Goal: Navigation & Orientation: Find specific page/section

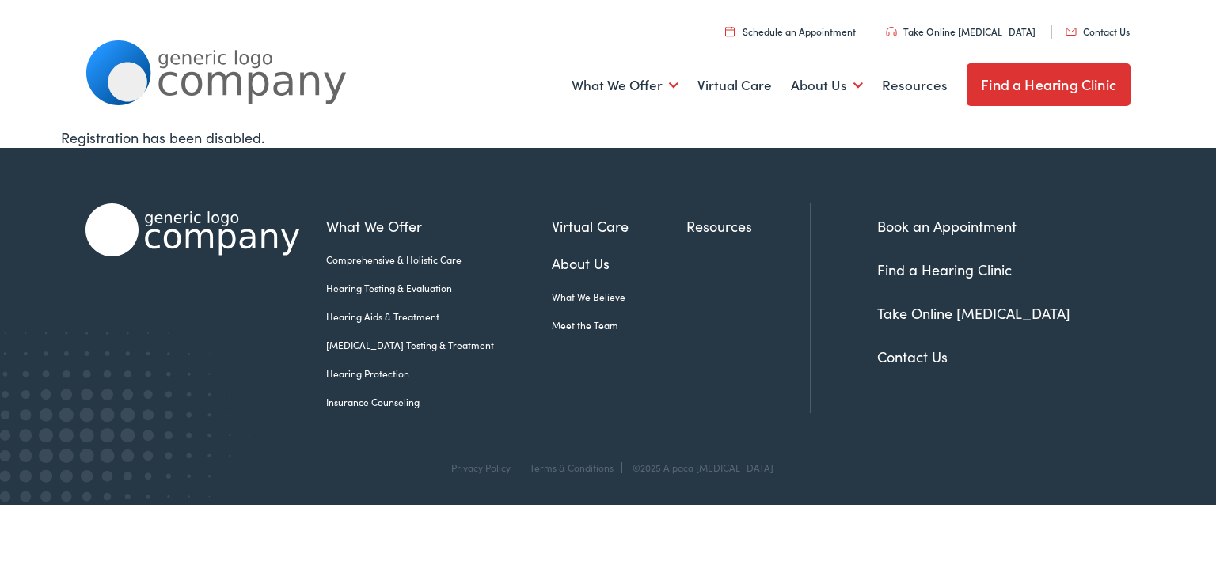
click at [1107, 28] on link "Contact Us" at bounding box center [1097, 31] width 64 height 13
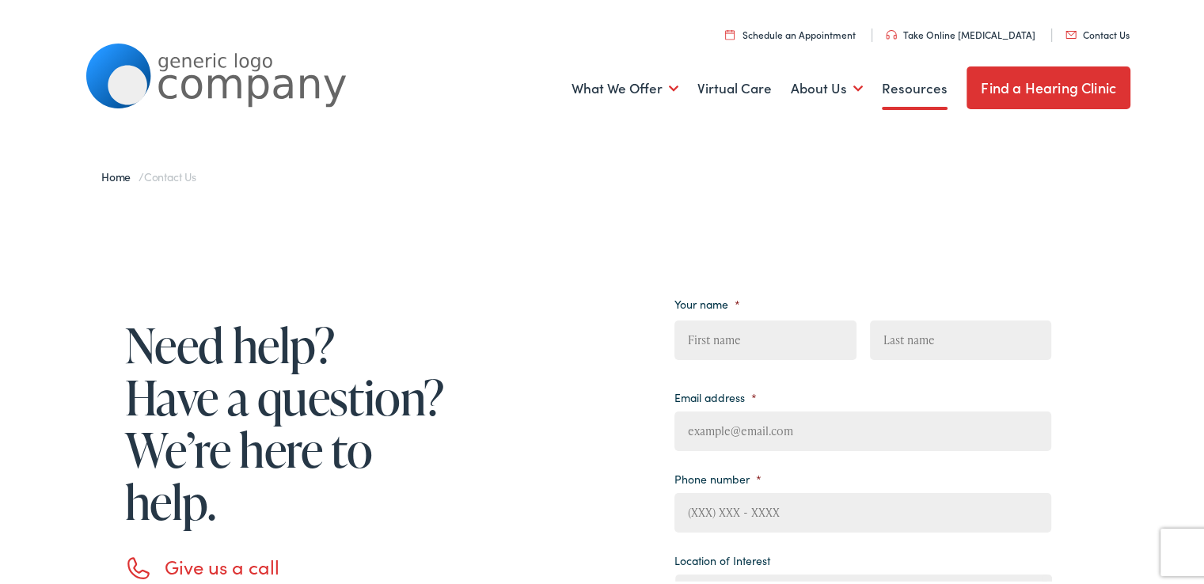
click at [916, 86] on link "Resources" at bounding box center [915, 85] width 66 height 59
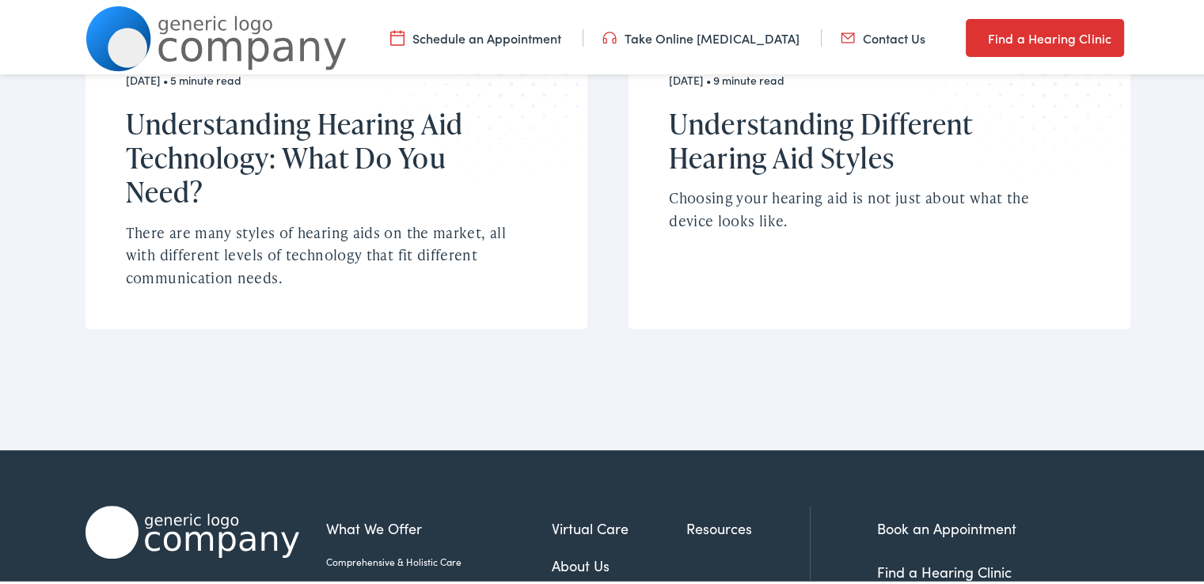
scroll to position [1415, 0]
